Goal: Find specific fact: Find contact information

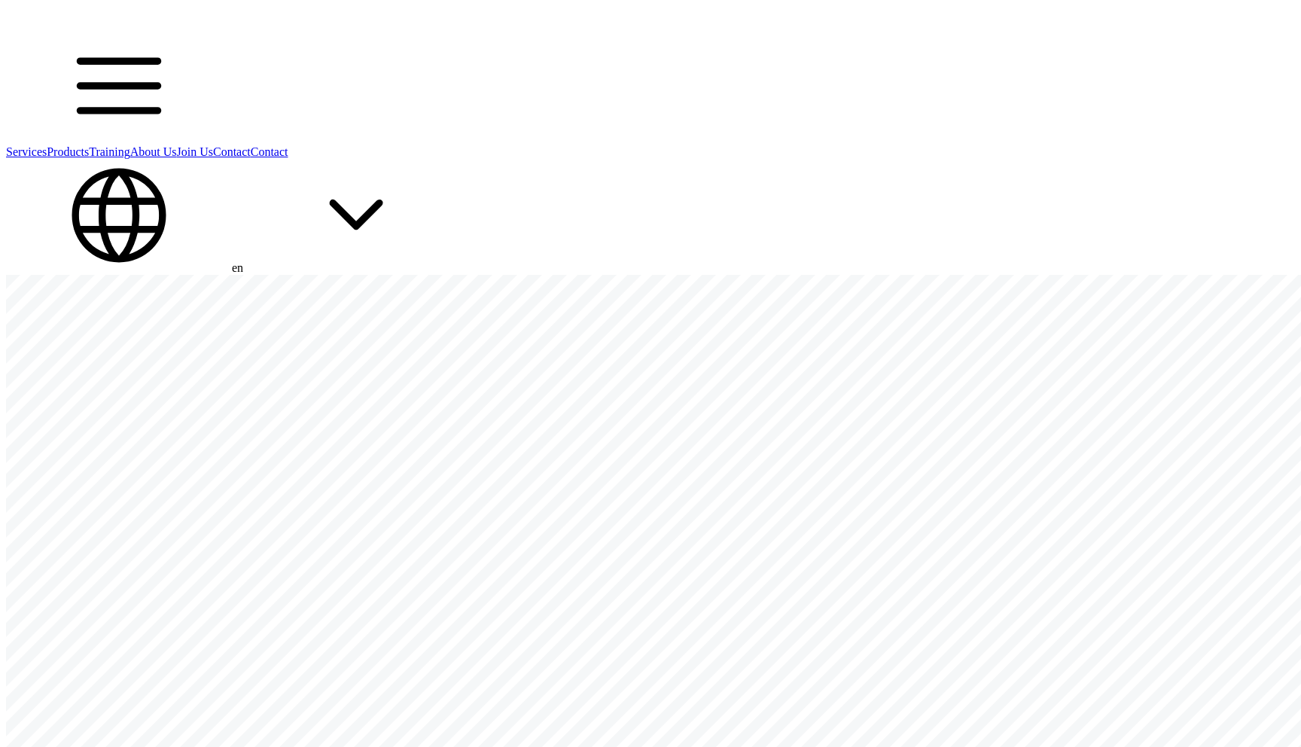
scroll to position [6950, 0]
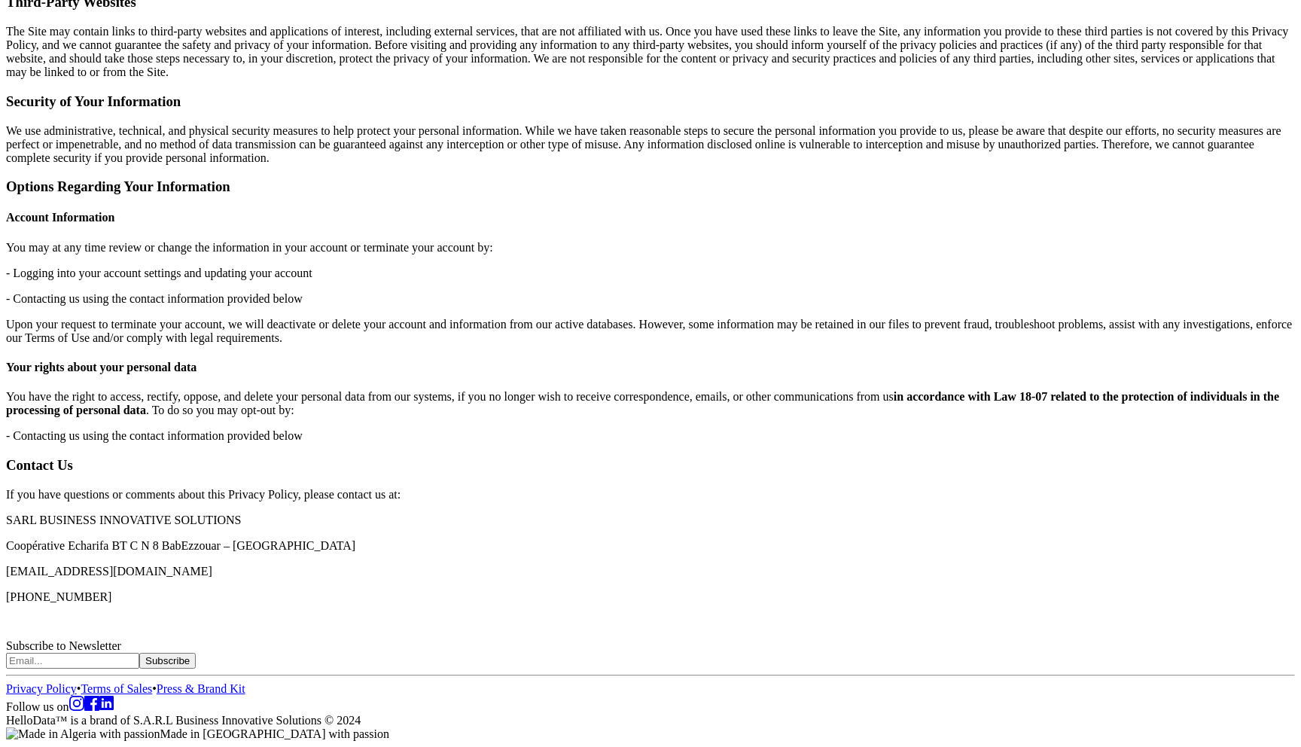
scroll to position [4691, 0]
click at [392, 539] on p "Coopérative Echarifa BT C N 8 BabEzzouar – [GEOGRAPHIC_DATA]" at bounding box center [650, 546] width 1289 height 14
copy p "Coopérative Echarifa BT C N 8 BabEzzouar – [GEOGRAPHIC_DATA]"
